Goal: Information Seeking & Learning: Learn about a topic

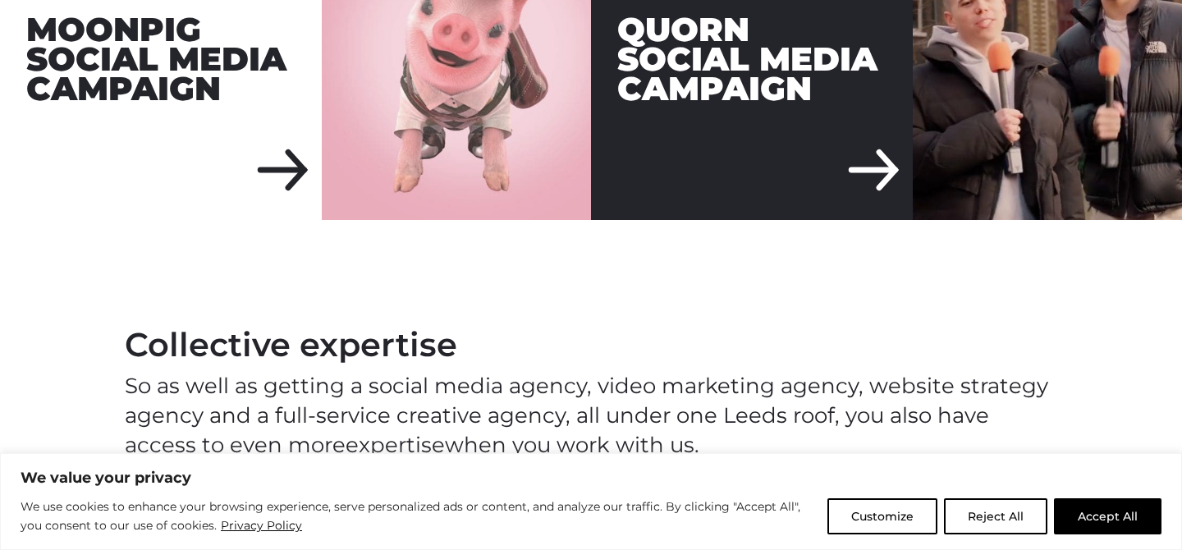
scroll to position [2127, 0]
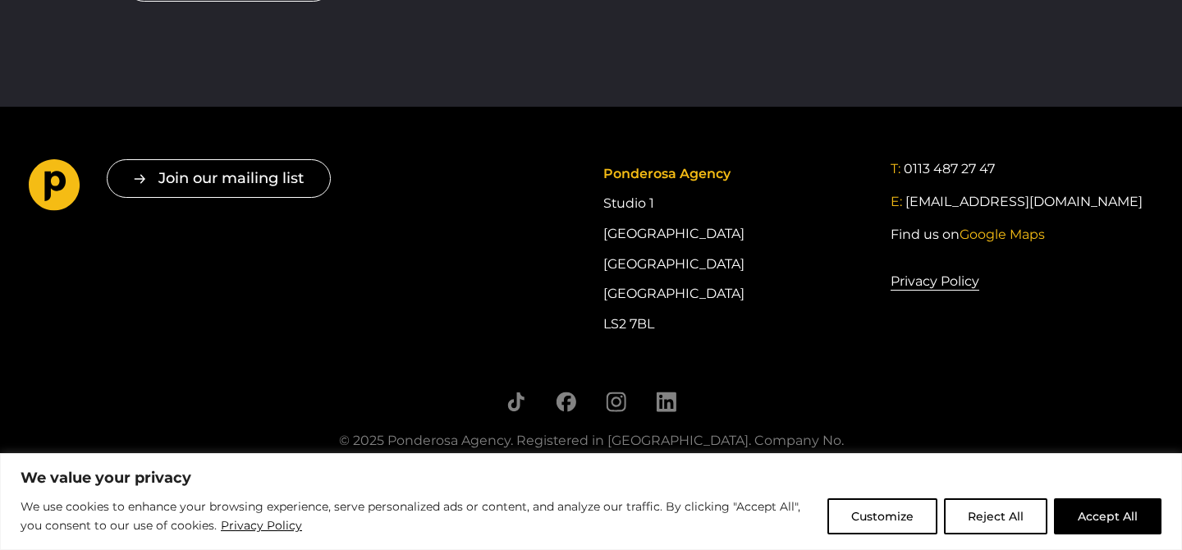
scroll to position [3049, 0]
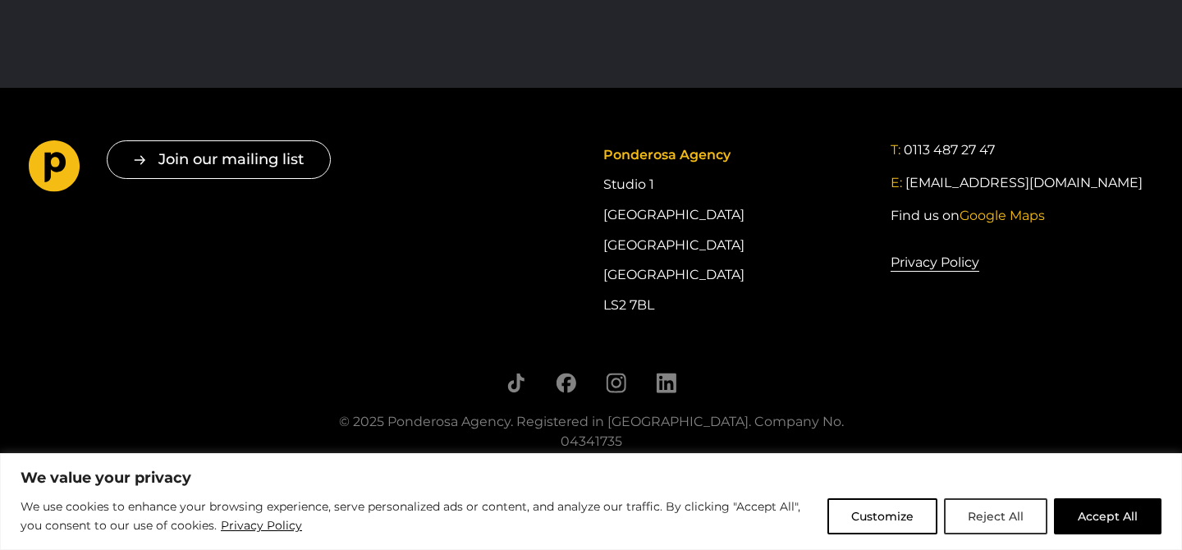
click at [958, 522] on button "Reject All" at bounding box center [995, 516] width 103 height 36
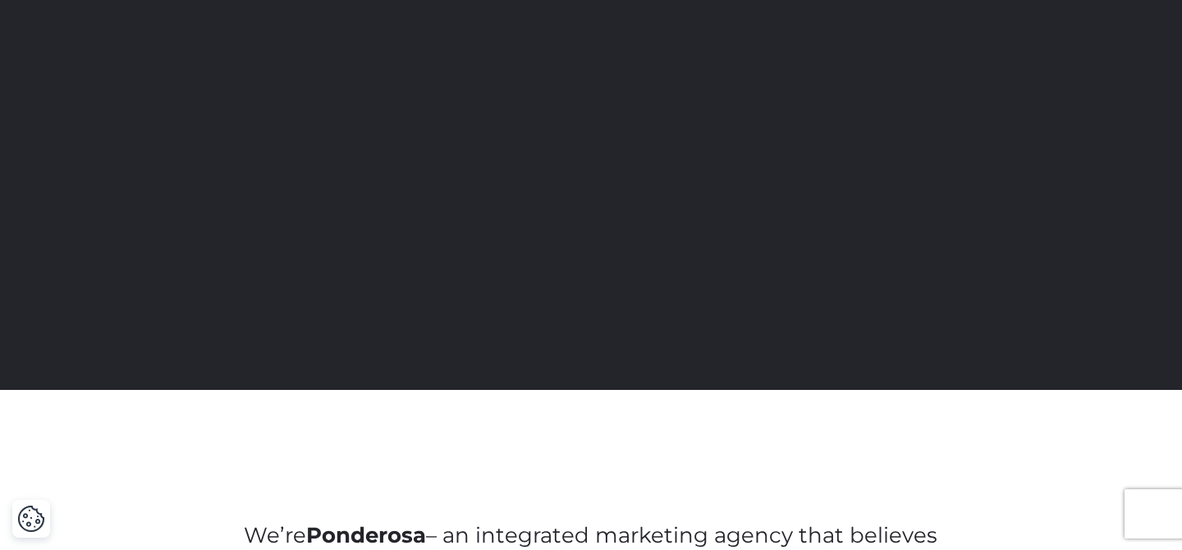
scroll to position [0, 0]
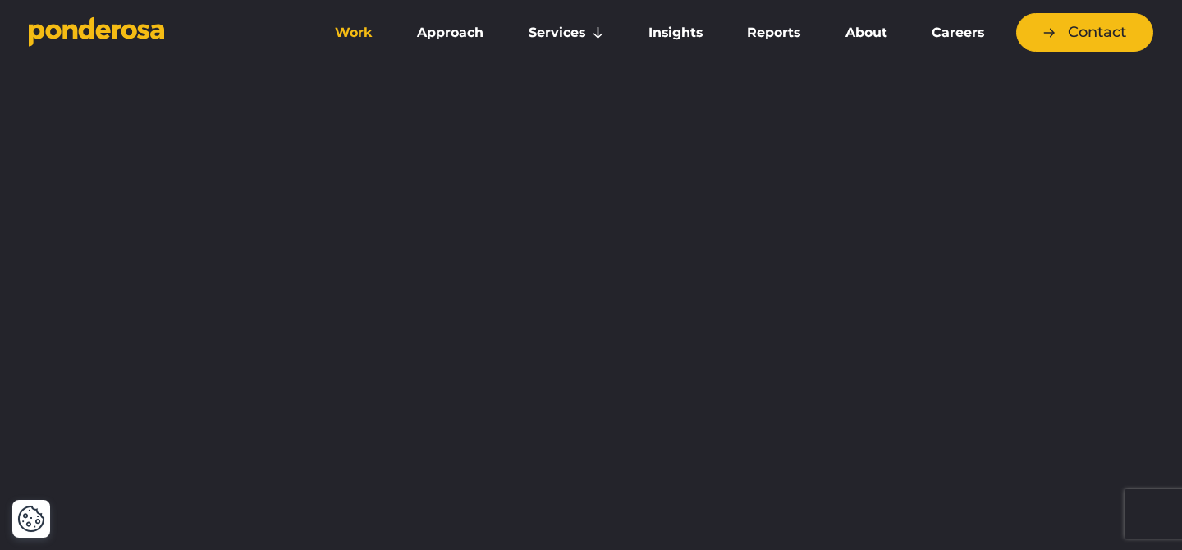
click at [364, 42] on link "Work" at bounding box center [354, 33] width 76 height 34
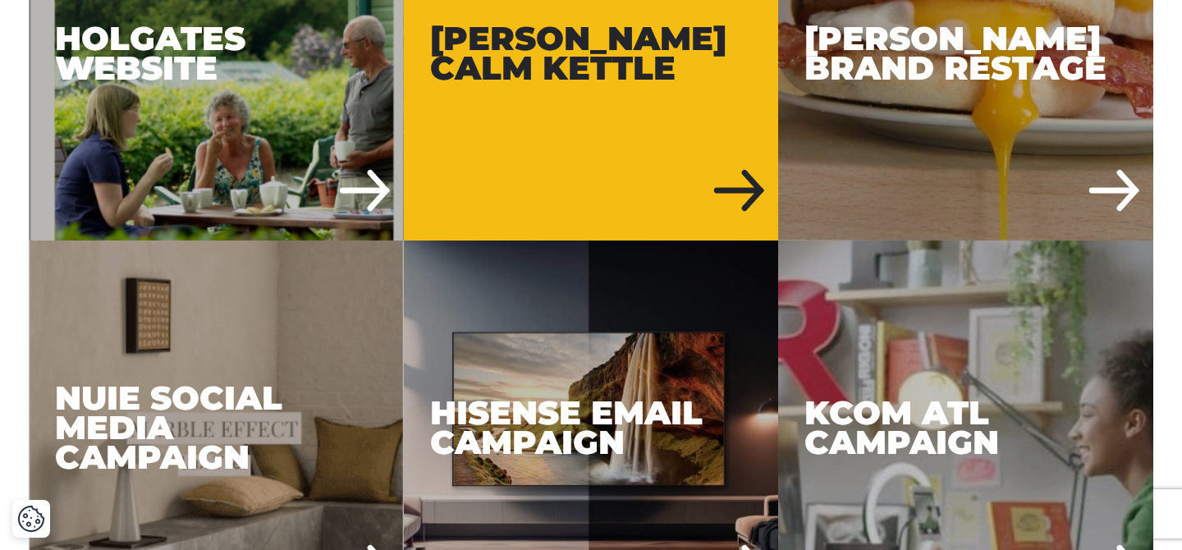
scroll to position [1078, 0]
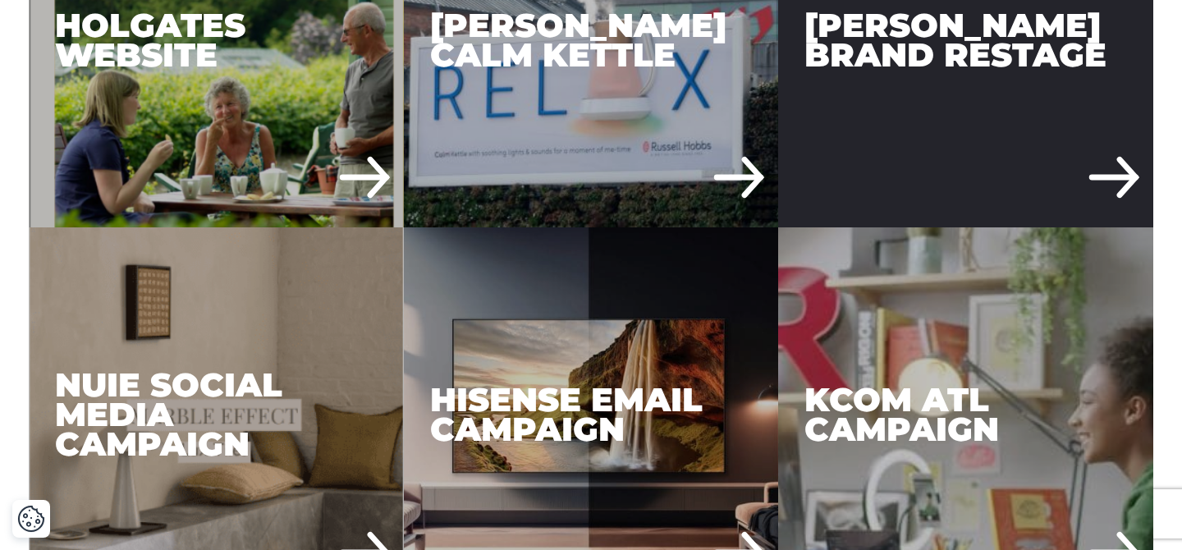
click at [872, 66] on div "Russell Hobbs Brand Restage" at bounding box center [965, 39] width 375 height 375
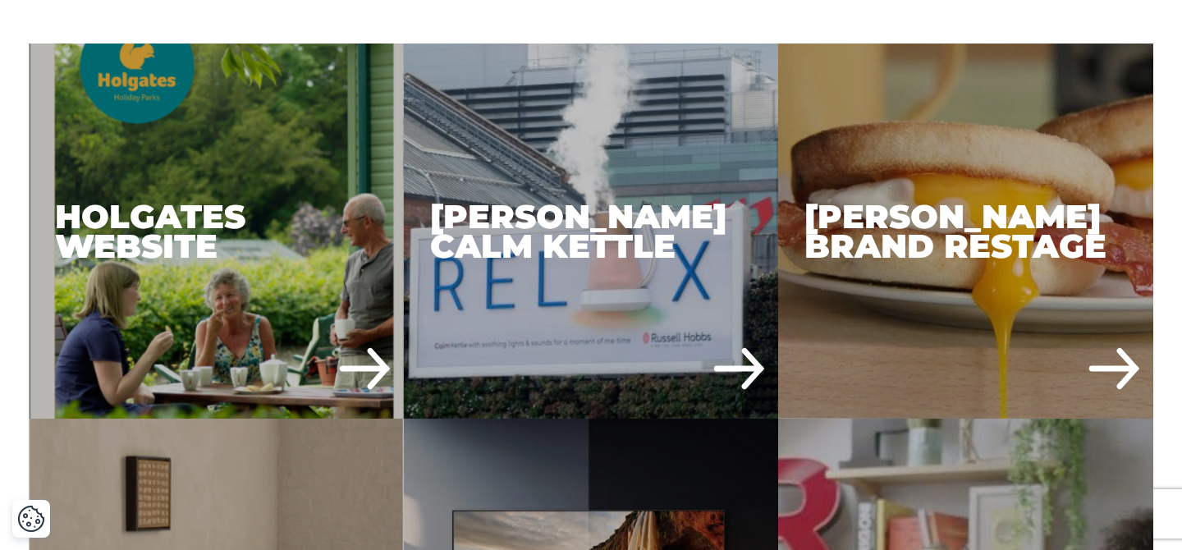
scroll to position [886, 0]
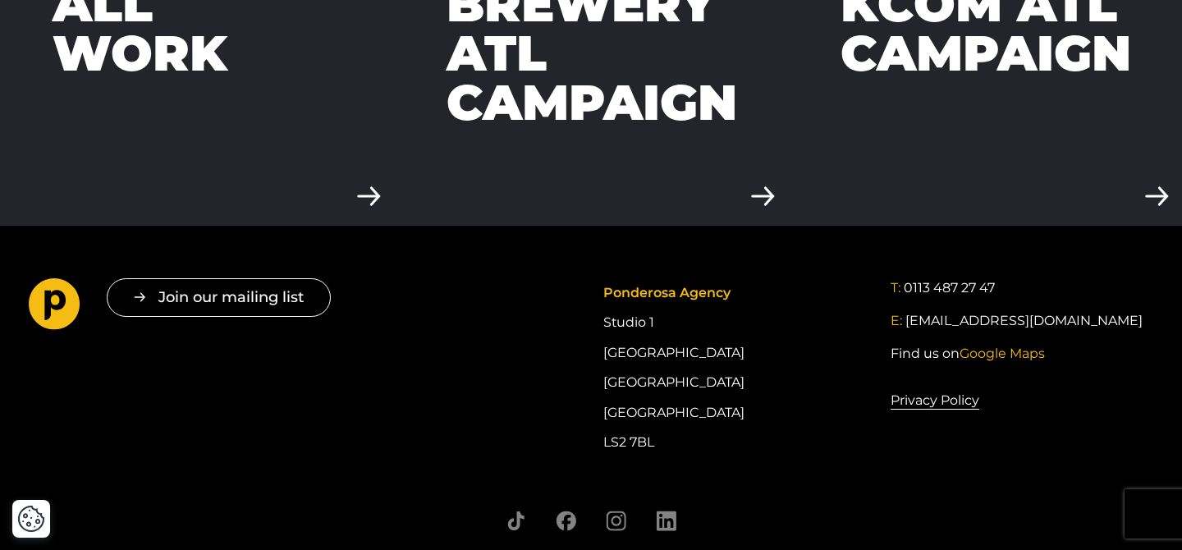
scroll to position [4915, 0]
